Goal: Task Accomplishment & Management: Manage account settings

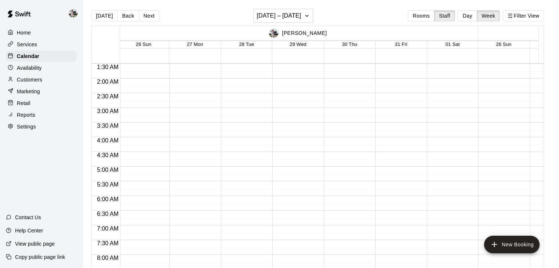
scroll to position [0, 2]
click at [448, 16] on button "Staff" at bounding box center [444, 15] width 21 height 11
click at [304, 31] on p "[PERSON_NAME]" at bounding box center [304, 33] width 45 height 8
click at [46, 57] on div "Calendar" at bounding box center [41, 56] width 71 height 11
click at [74, 16] on img at bounding box center [73, 13] width 9 height 9
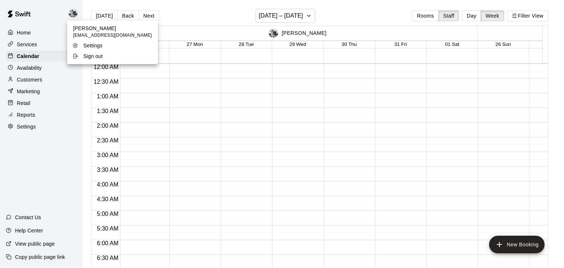
click at [98, 42] on p "Settings" at bounding box center [92, 45] width 19 height 7
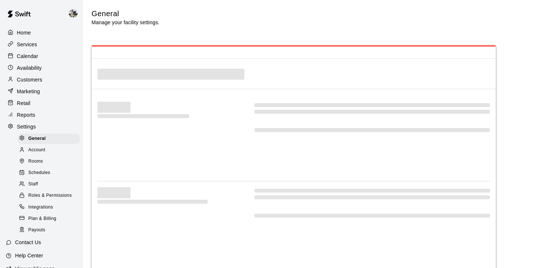
select select "**"
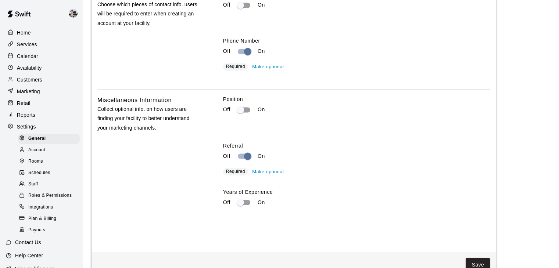
scroll to position [1230, 0]
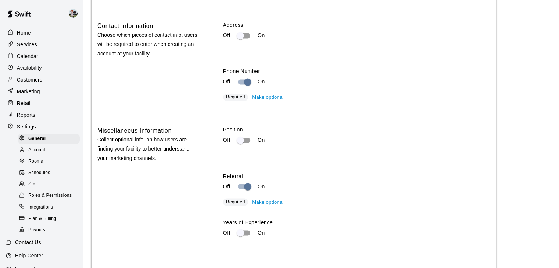
click at [34, 154] on span "Account" at bounding box center [36, 150] width 17 height 7
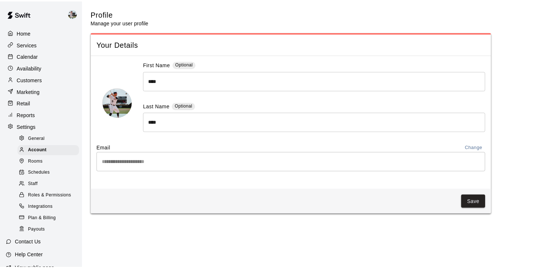
scroll to position [36, 0]
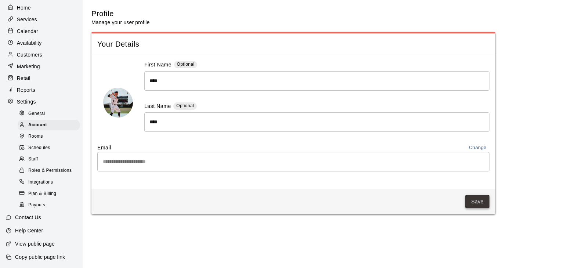
click at [473, 208] on button "Save" at bounding box center [478, 202] width 24 height 14
click at [17, 28] on p "Calendar" at bounding box center [27, 31] width 21 height 7
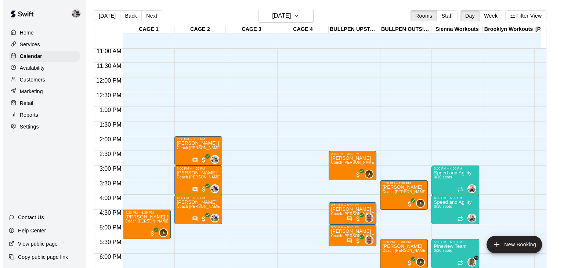
scroll to position [319, 0]
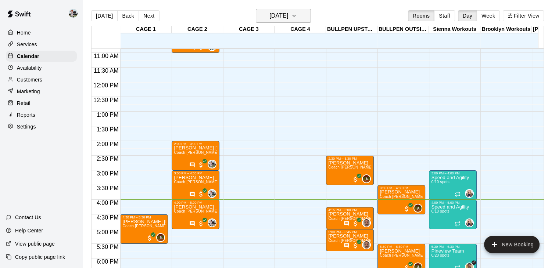
click at [303, 15] on button "[DATE]" at bounding box center [283, 16] width 55 height 14
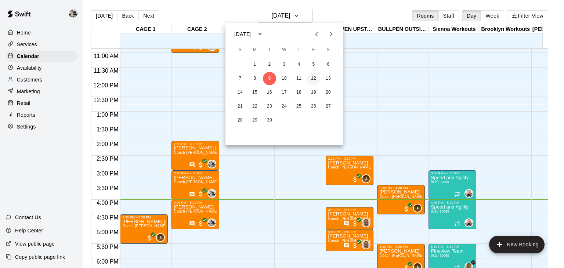
click at [315, 75] on button "12" at bounding box center [313, 78] width 13 height 13
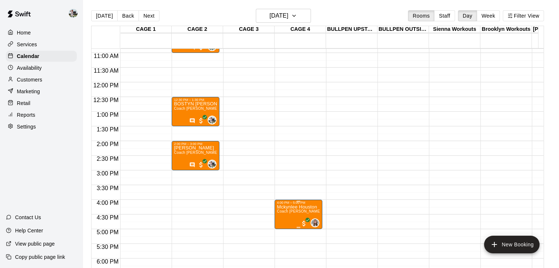
click at [290, 211] on span "Coach [PERSON_NAME] One on One" at bounding box center [310, 211] width 67 height 4
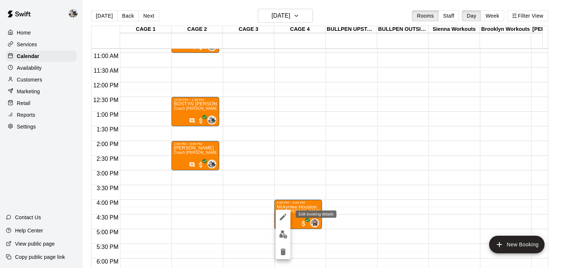
click at [283, 219] on icon "edit" at bounding box center [283, 217] width 7 height 7
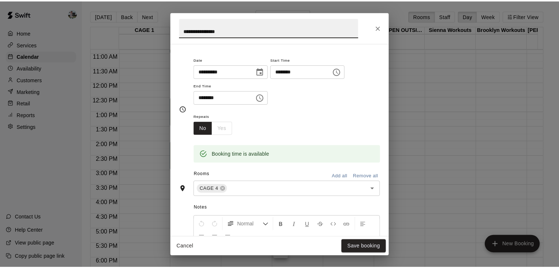
scroll to position [0, 0]
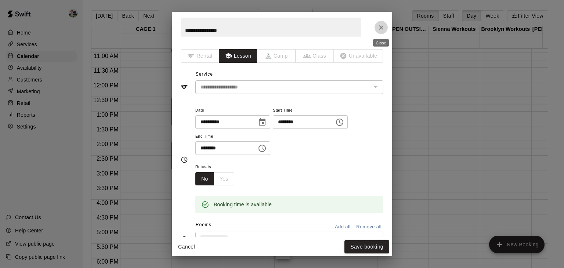
click at [382, 29] on icon "Close" at bounding box center [381, 27] width 7 height 7
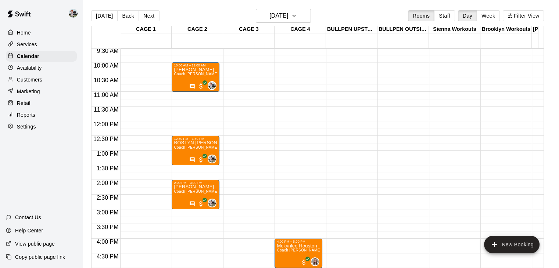
scroll to position [280, 0]
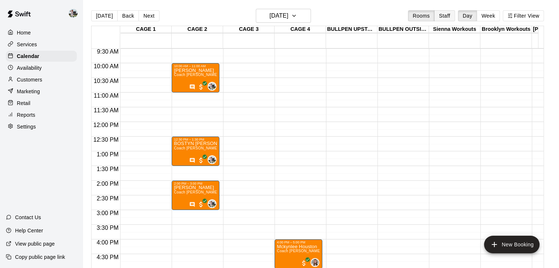
click at [447, 16] on button "Staff" at bounding box center [444, 15] width 21 height 11
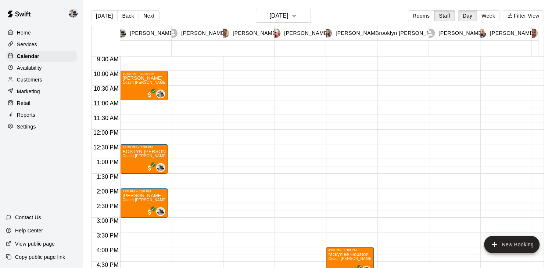
click at [126, 34] on img at bounding box center [121, 33] width 9 height 9
click at [142, 34] on p "[PERSON_NAME]" at bounding box center [152, 33] width 45 height 8
